Goal: Task Accomplishment & Management: Complete application form

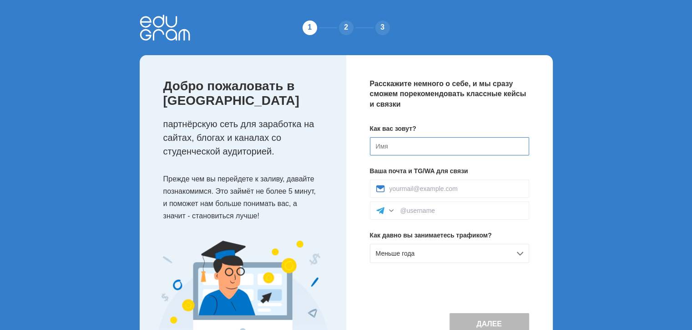
click at [389, 146] on input at bounding box center [449, 146] width 159 height 18
click at [395, 145] on input at bounding box center [449, 146] width 159 height 18
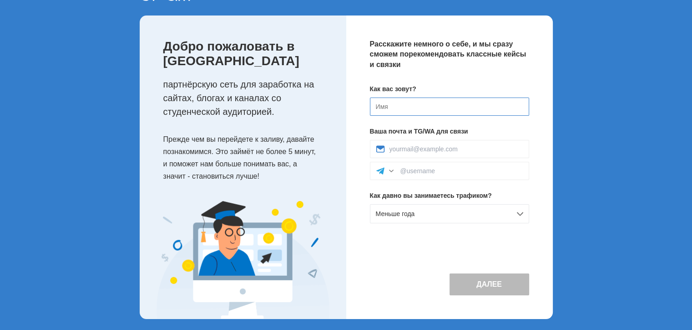
scroll to position [43, 0]
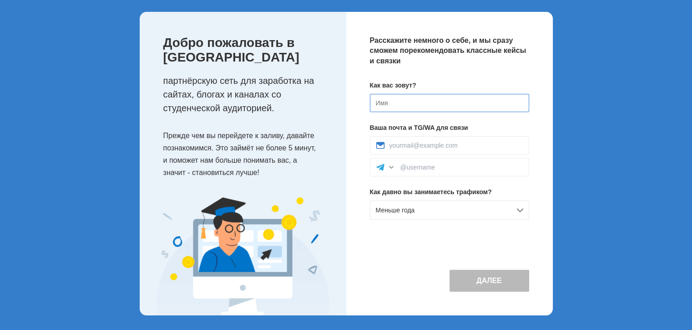
click at [426, 102] on input at bounding box center [449, 103] width 159 height 18
type input "[PERSON_NAME]"
click at [420, 151] on div at bounding box center [449, 145] width 159 height 18
click at [420, 149] on div at bounding box center [449, 145] width 159 height 18
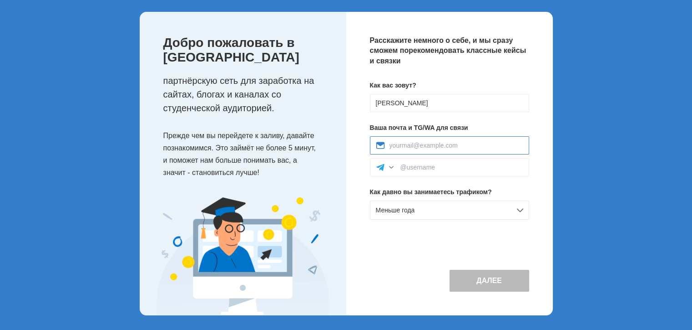
click at [420, 147] on input at bounding box center [457, 145] width 134 height 7
type input "2261405@mail.ru"
click at [437, 165] on input at bounding box center [462, 166] width 123 height 7
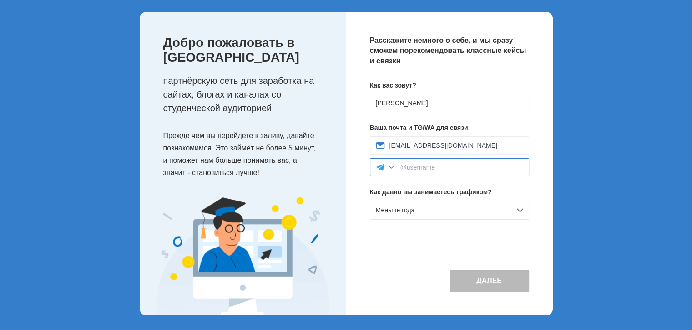
type input "fauzer"
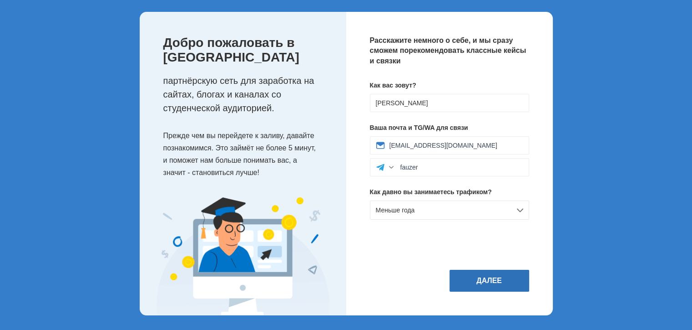
click at [497, 274] on button "Далее" at bounding box center [490, 280] width 80 height 22
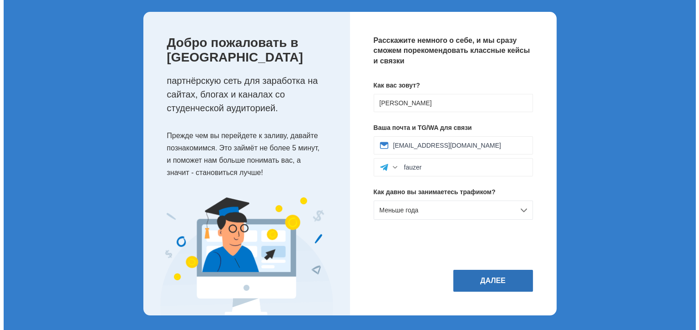
scroll to position [0, 0]
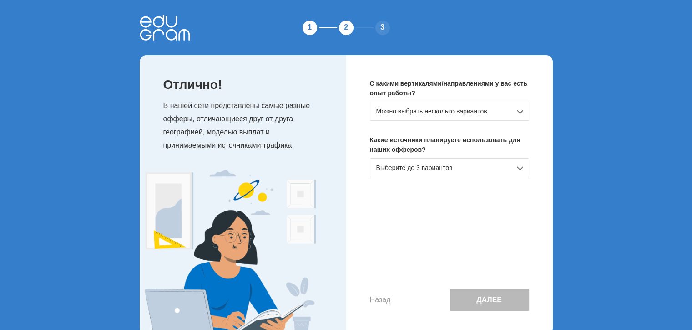
click at [484, 114] on div "Можно выбрать несколько вариантов" at bounding box center [449, 111] width 159 height 19
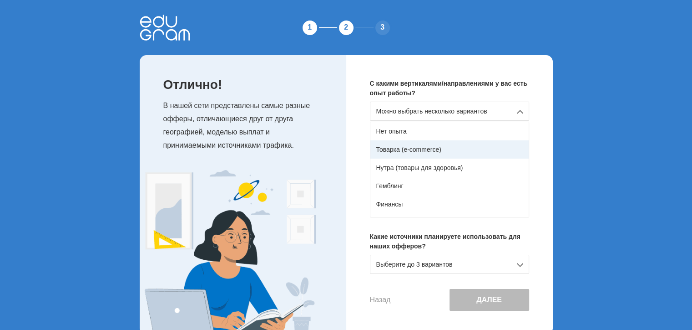
click at [471, 149] on div "Товарка (e-commerce)" at bounding box center [450, 149] width 158 height 18
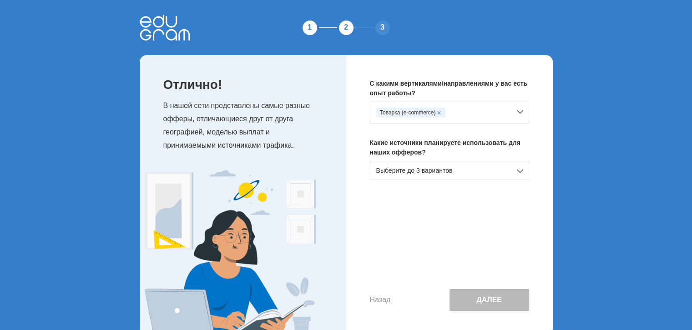
click at [459, 172] on div "Выберите до 3 вариантов" at bounding box center [449, 170] width 159 height 19
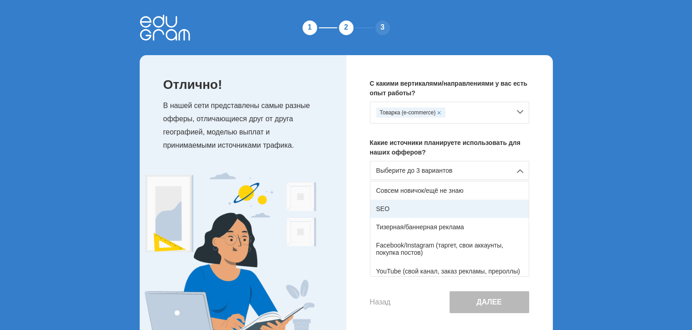
click at [442, 204] on div "SEO" at bounding box center [450, 208] width 158 height 18
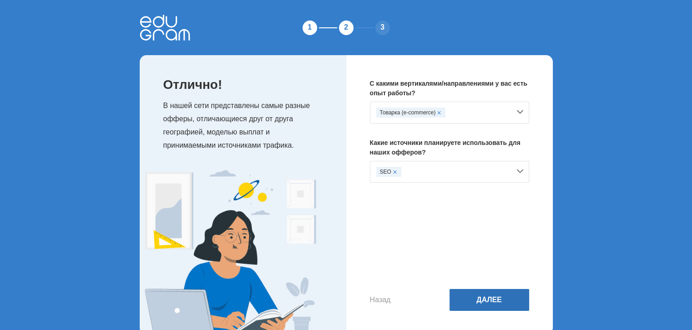
click at [477, 305] on button "Далее" at bounding box center [490, 300] width 80 height 22
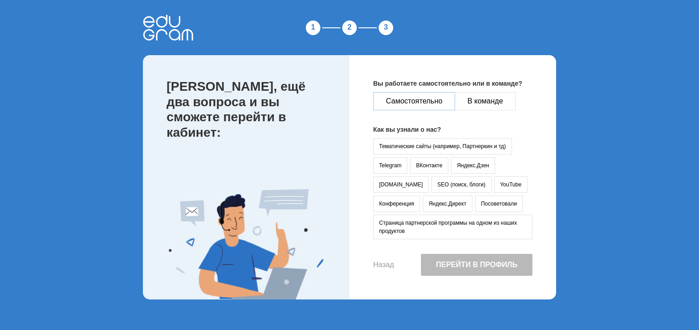
click at [419, 98] on button "Самостоятельно" at bounding box center [414, 101] width 82 height 18
click at [442, 163] on button "ВКонтакте" at bounding box center [429, 165] width 38 height 16
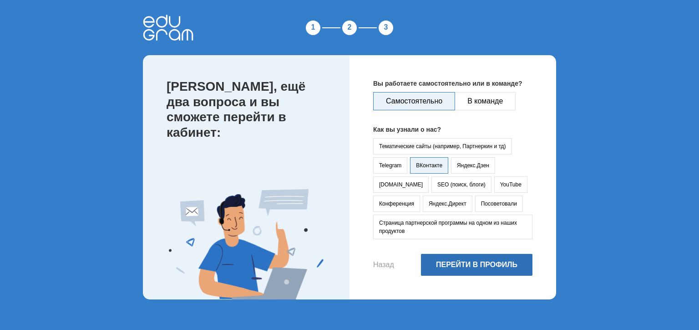
click at [469, 269] on button "Перейти в профиль" at bounding box center [477, 265] width 112 height 22
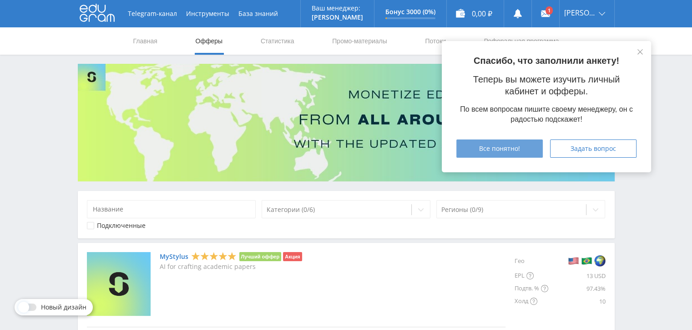
click at [523, 149] on div "Все понятно!" at bounding box center [500, 148] width 64 height 7
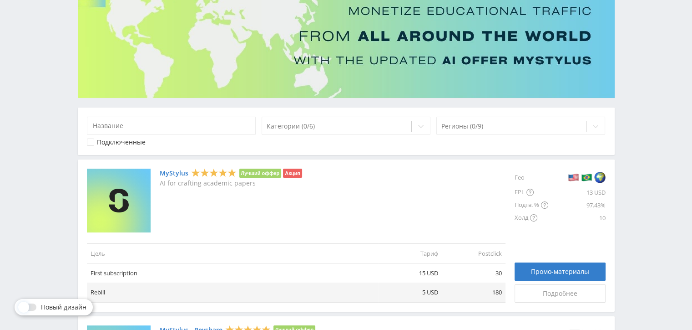
scroll to position [91, 0]
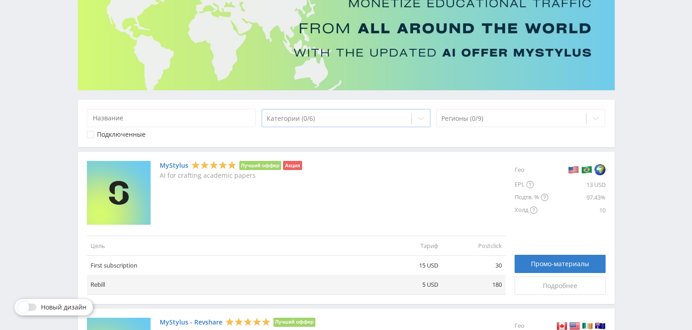
click at [333, 117] on div at bounding box center [337, 118] width 141 height 9
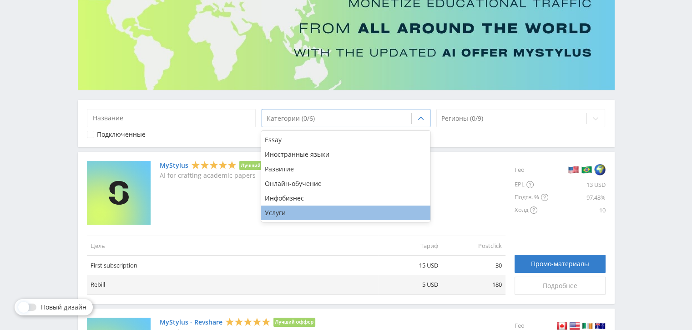
click at [317, 209] on div "Услуги" at bounding box center [345, 212] width 169 height 15
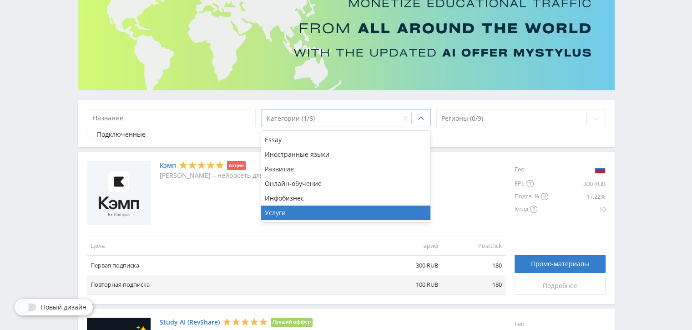
click at [62, 205] on div "Telegram-канал Инструменты База знаний Ваш менеджер: Alex Alex Online @edugram_…" at bounding box center [346, 204] width 692 height 591
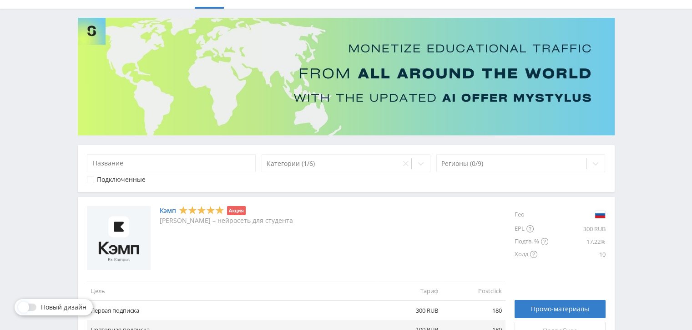
scroll to position [33, 0]
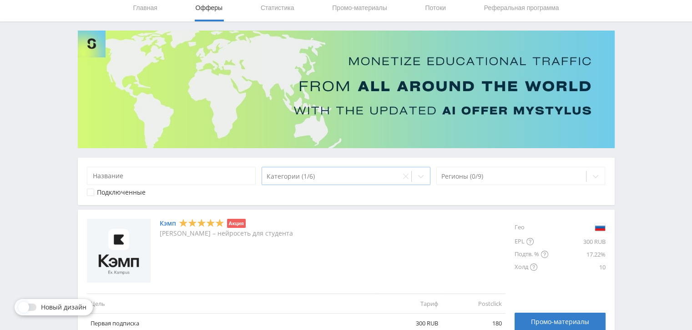
click at [307, 174] on div at bounding box center [332, 176] width 130 height 9
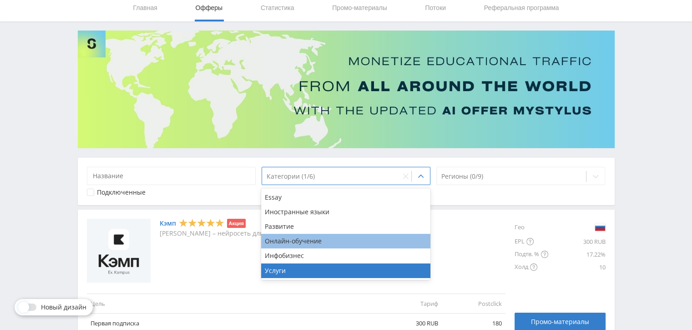
click at [323, 243] on div "Онлайн-обучение" at bounding box center [345, 241] width 169 height 15
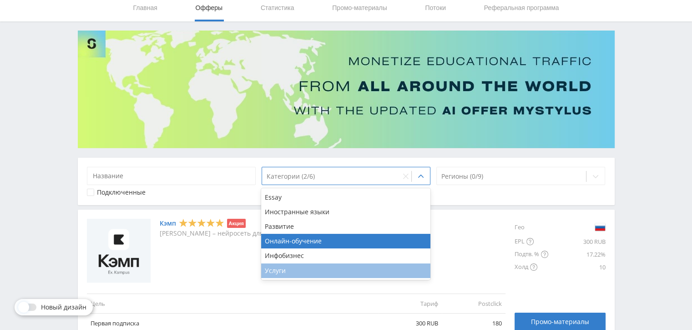
click at [307, 269] on div "Услуги" at bounding box center [345, 270] width 169 height 15
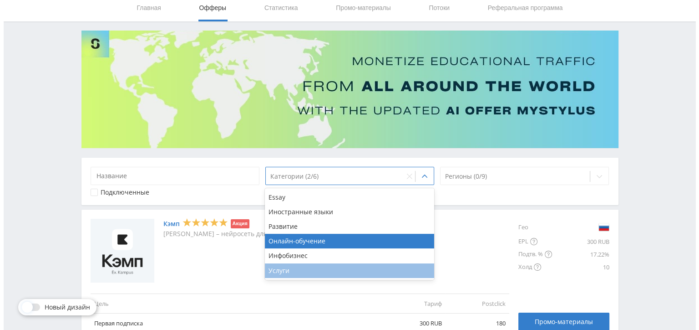
scroll to position [0, 0]
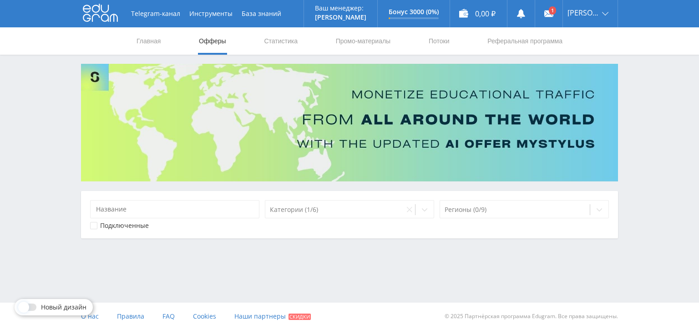
click at [153, 268] on div "Telegram-канал Инструменты База знаний Ваш менеджер: [PERSON_NAME] Online @edug…" at bounding box center [349, 142] width 699 height 284
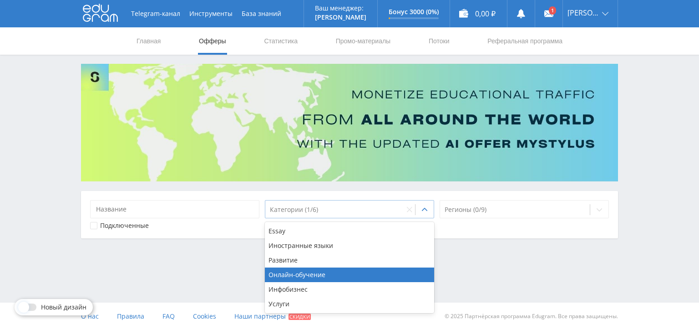
click at [321, 209] on div at bounding box center [335, 209] width 130 height 9
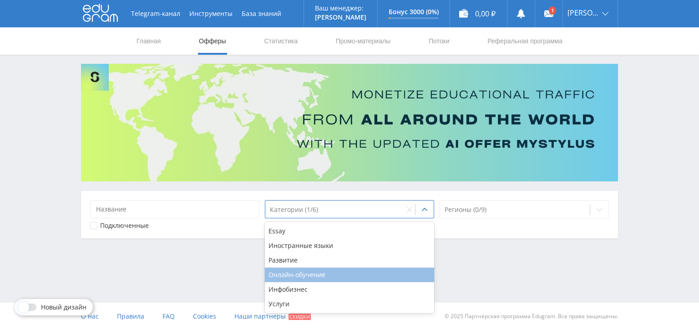
click at [307, 278] on div "Онлайн-обучение" at bounding box center [349, 274] width 169 height 15
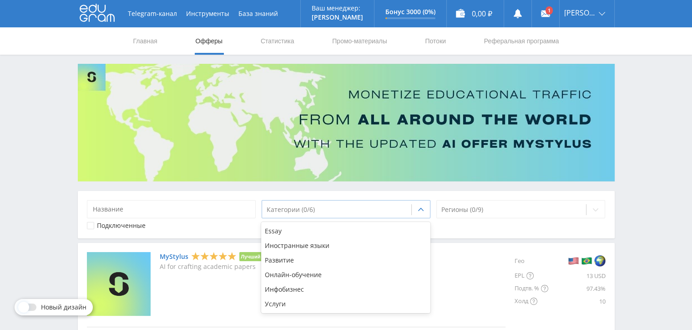
click at [424, 210] on icon at bounding box center [420, 209] width 7 height 7
click at [398, 210] on div at bounding box center [337, 209] width 141 height 9
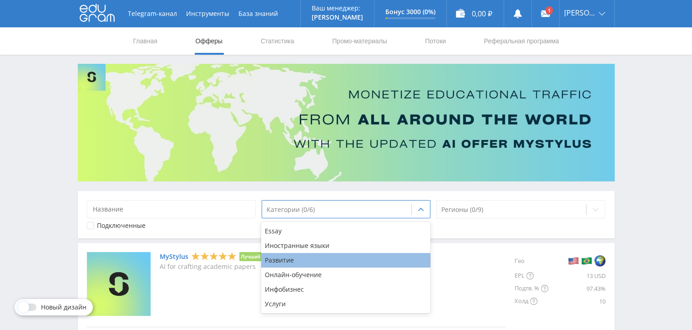
click at [291, 261] on div "Развитие" at bounding box center [345, 260] width 169 height 15
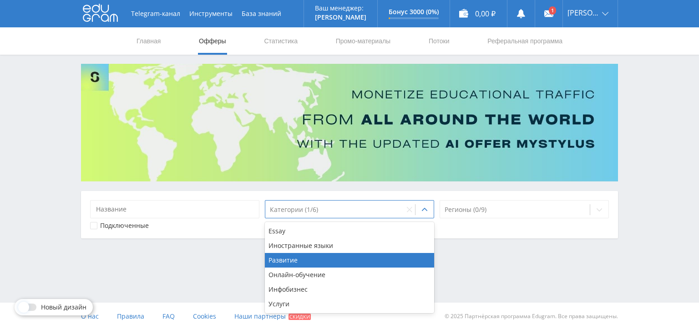
click at [652, 141] on div "Telegram-канал Инструменты База знаний Ваш менеджер: [PERSON_NAME] Online @edug…" at bounding box center [349, 142] width 699 height 284
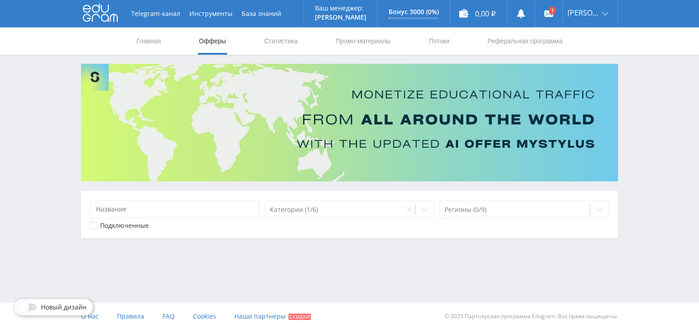
click at [203, 36] on link "Офферы" at bounding box center [212, 40] width 29 height 27
click at [158, 41] on link "Главная" at bounding box center [149, 40] width 26 height 27
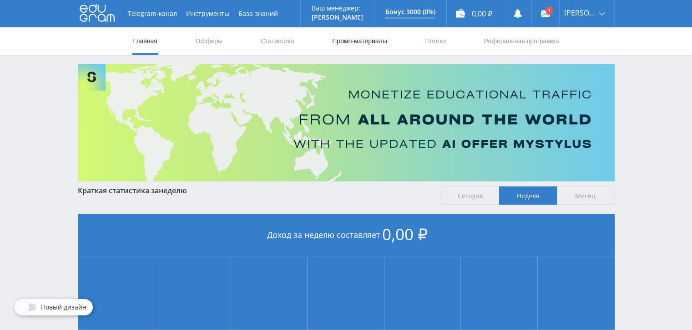
click at [372, 40] on link "Промо-материалы" at bounding box center [359, 40] width 56 height 27
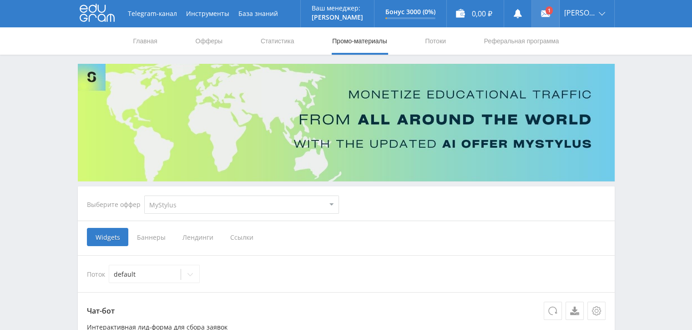
click at [559, 13] on link at bounding box center [545, 13] width 27 height 27
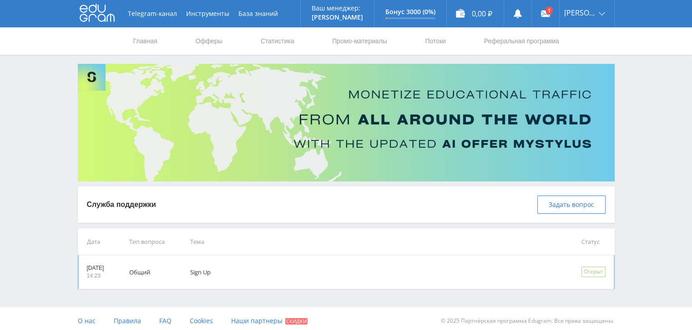
click at [153, 269] on td "Общий" at bounding box center [147, 272] width 61 height 34
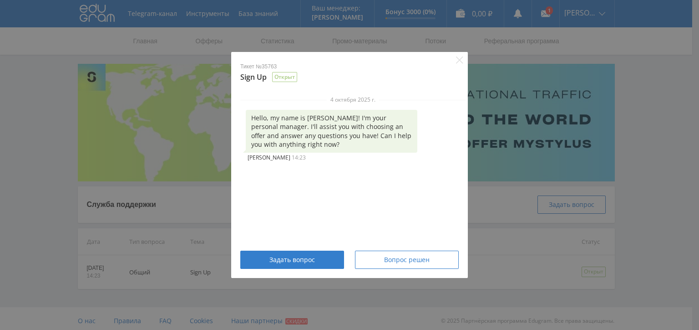
click at [56, 227] on div "Тикет №35763 Sign Up Открыт 4 октября 2025 г. Hello, my name is Alex! I'm your …" at bounding box center [349, 165] width 699 height 330
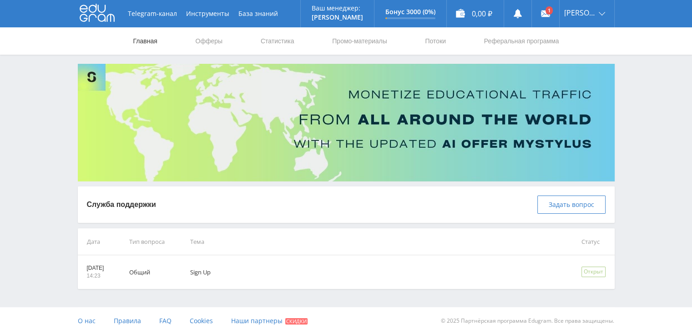
click at [139, 34] on link "Главная" at bounding box center [145, 40] width 26 height 27
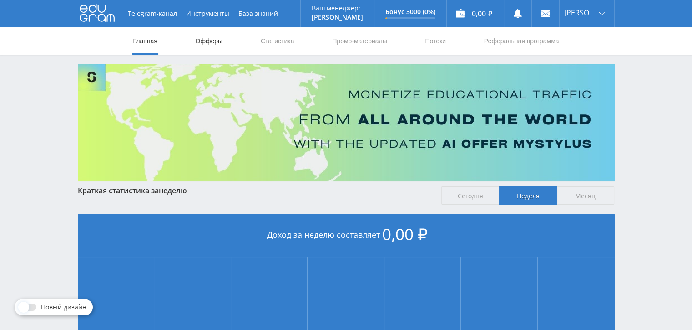
click at [204, 41] on link "Офферы" at bounding box center [209, 40] width 29 height 27
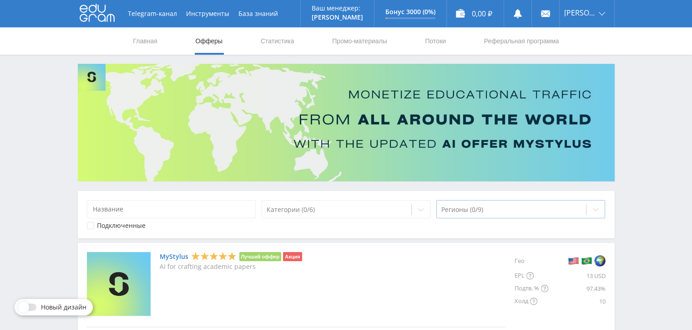
click at [590, 208] on div at bounding box center [596, 209] width 18 height 18
click at [515, 209] on div at bounding box center [512, 209] width 141 height 9
click at [493, 205] on div at bounding box center [512, 209] width 141 height 9
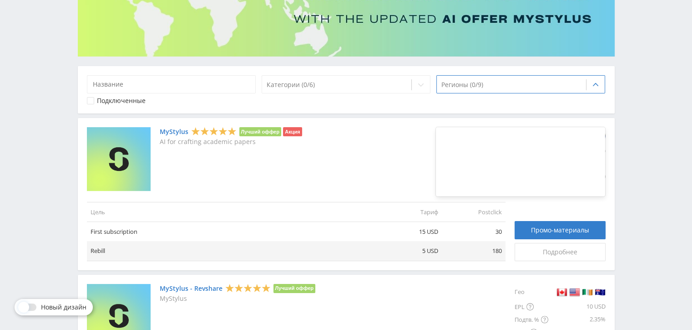
scroll to position [182, 0]
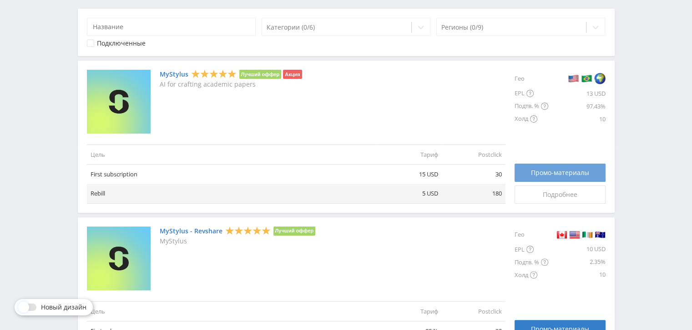
click at [554, 172] on span "Промо-материалы" at bounding box center [560, 172] width 58 height 7
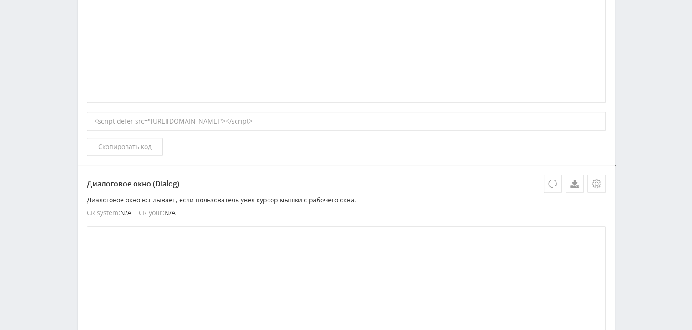
scroll to position [728, 0]
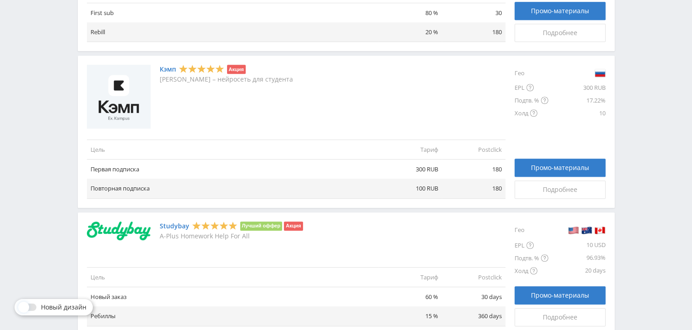
scroll to position [501, 0]
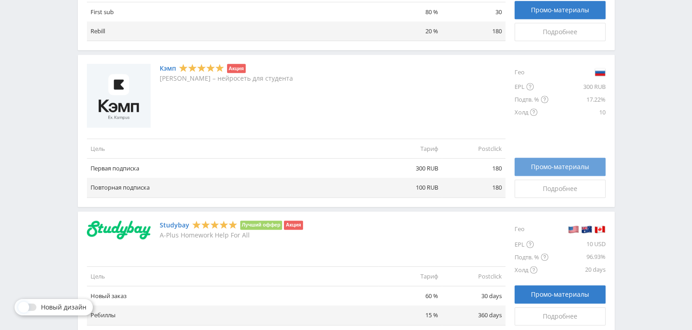
click at [567, 167] on span "Промо-материалы" at bounding box center [560, 166] width 58 height 7
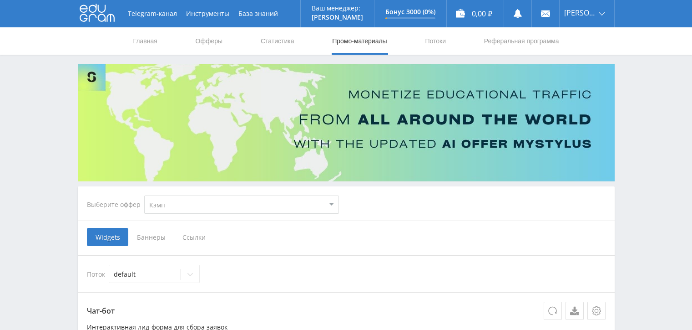
select select "340"
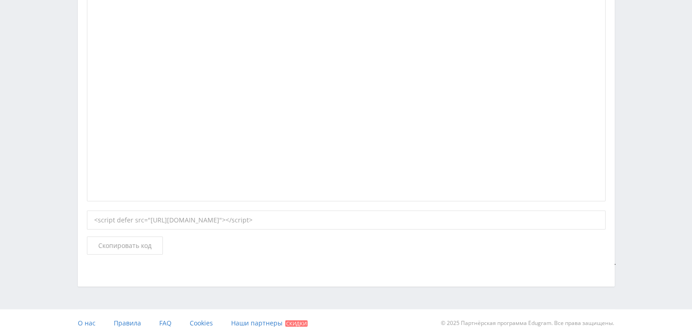
scroll to position [2284, 0]
